Goal: Navigation & Orientation: Find specific page/section

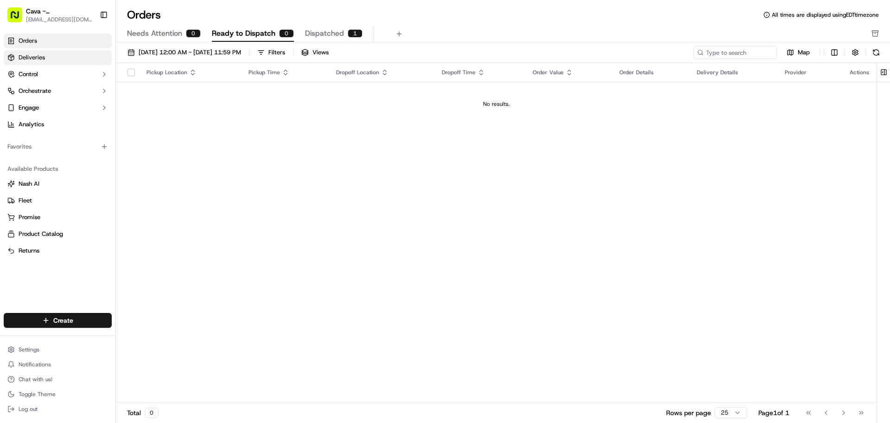
drag, startPoint x: 33, startPoint y: 71, endPoint x: 36, endPoint y: 63, distance: 8.4
click at [34, 70] on span "Control" at bounding box center [28, 74] width 19 height 8
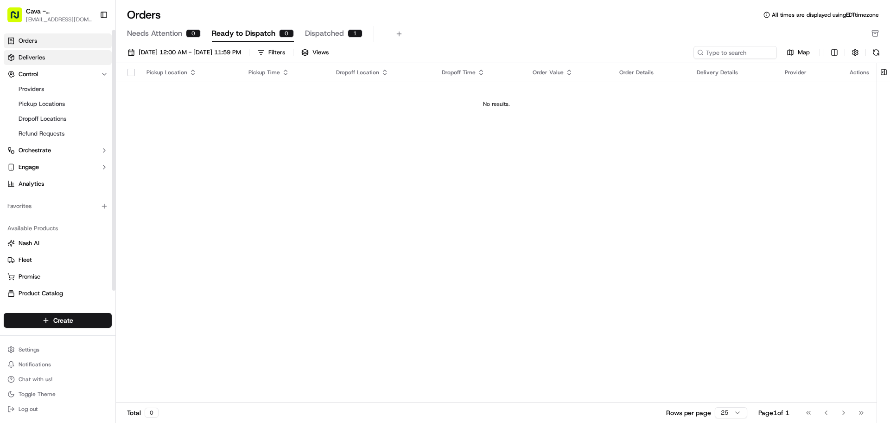
click at [38, 57] on span "Deliveries" at bounding box center [32, 57] width 26 height 8
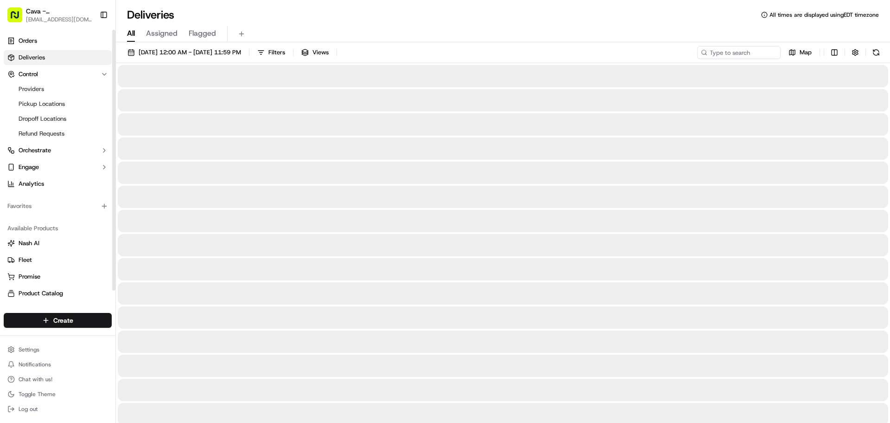
drag, startPoint x: 38, startPoint y: 34, endPoint x: 37, endPoint y: 12, distance: 22.3
click at [38, 34] on link "Orders" at bounding box center [58, 40] width 108 height 15
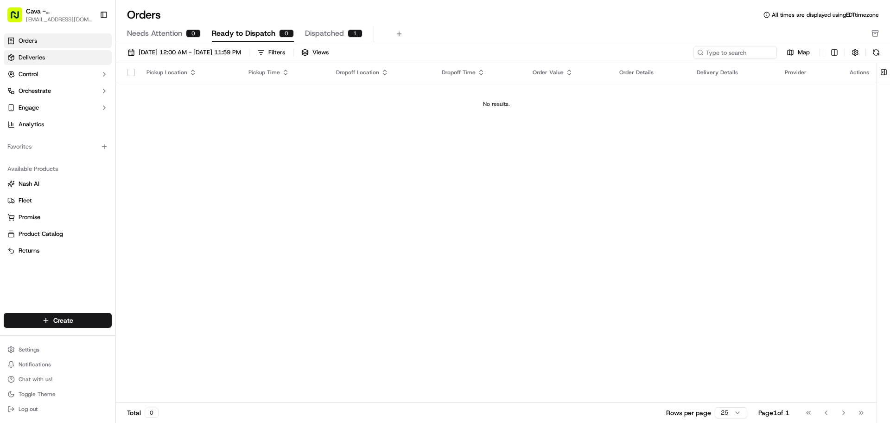
click at [31, 55] on span "Deliveries" at bounding box center [32, 57] width 26 height 8
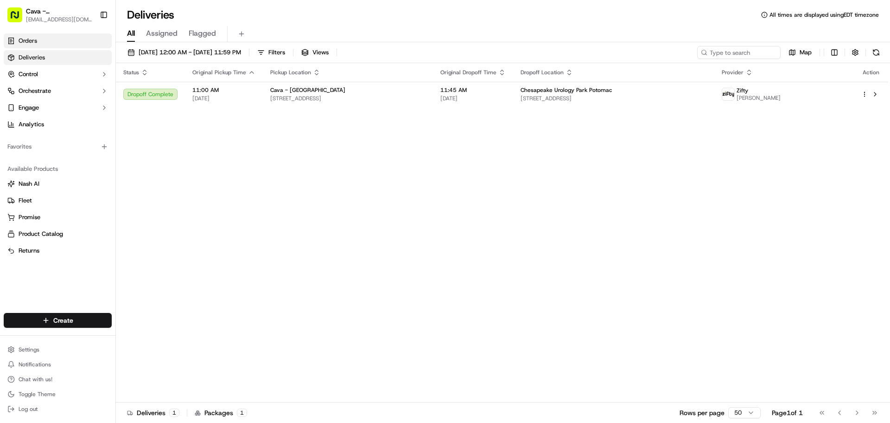
click at [35, 41] on span "Orders" at bounding box center [28, 41] width 19 height 8
